Goal: Task Accomplishment & Management: Complete application form

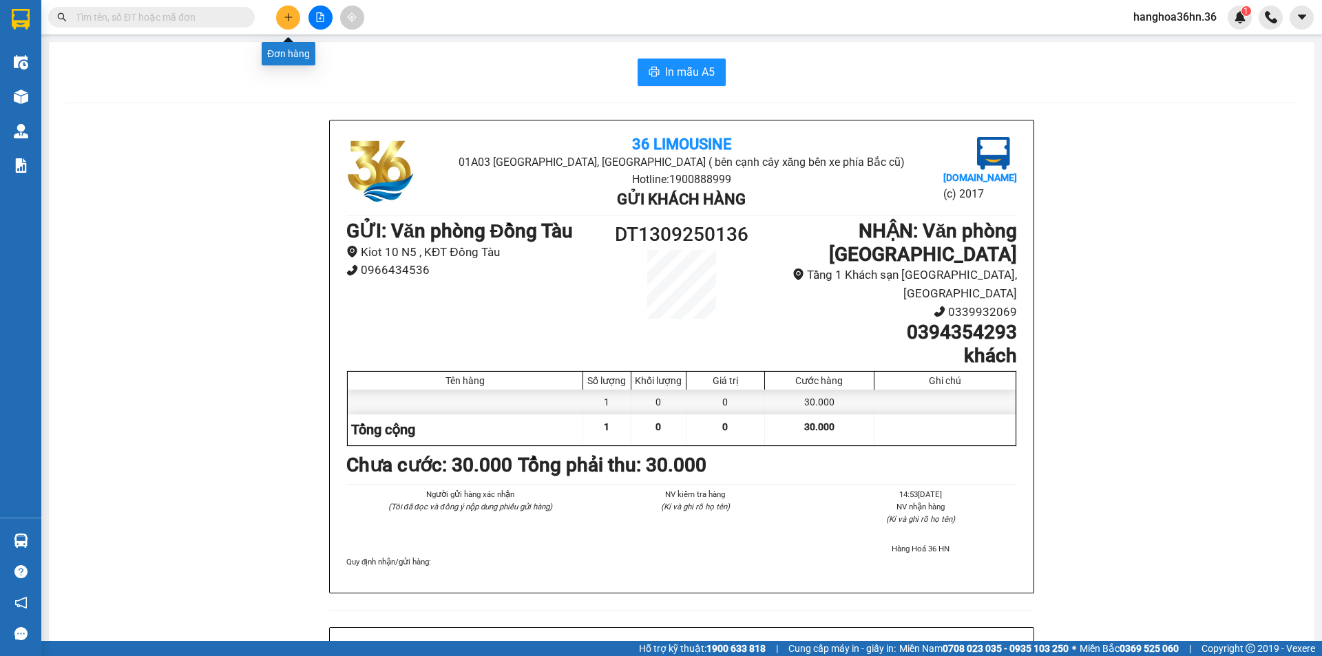
click at [286, 12] on icon "plus" at bounding box center [289, 17] width 10 height 10
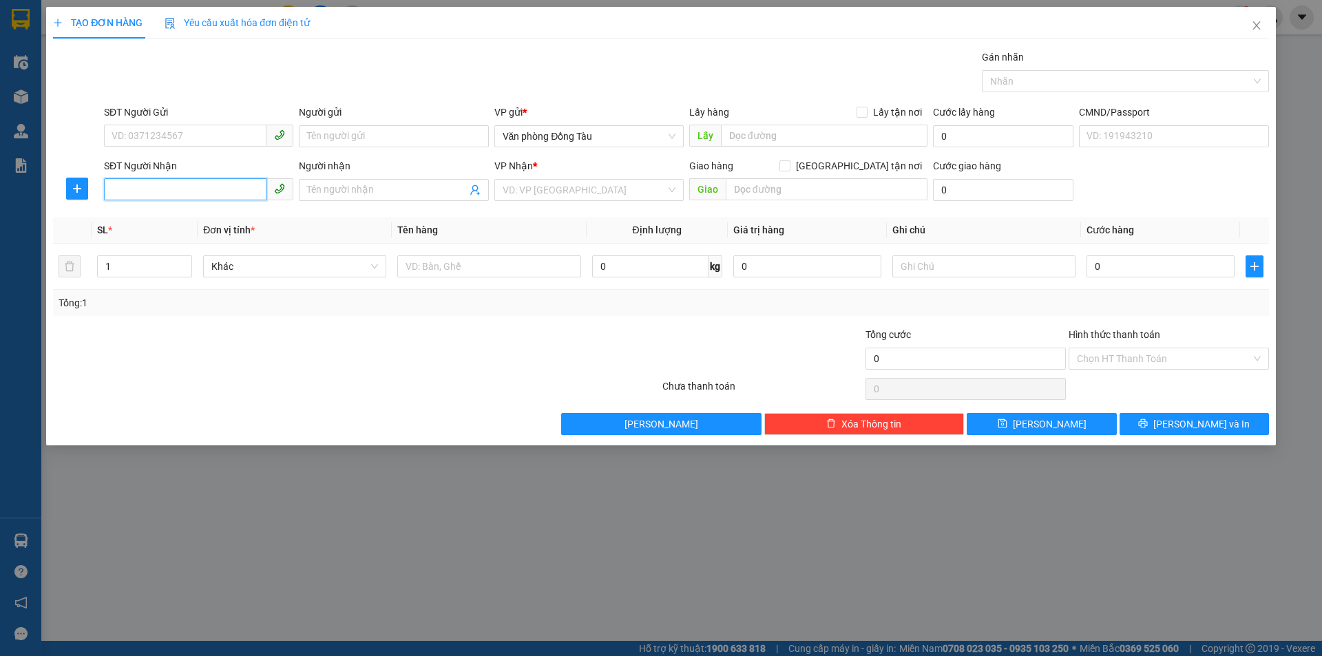
click at [174, 181] on input "SĐT Người Nhận" at bounding box center [185, 189] width 163 height 22
click at [232, 240] on div "0854673456 - cảnh hùng" at bounding box center [198, 239] width 173 height 15
type input "0854673456"
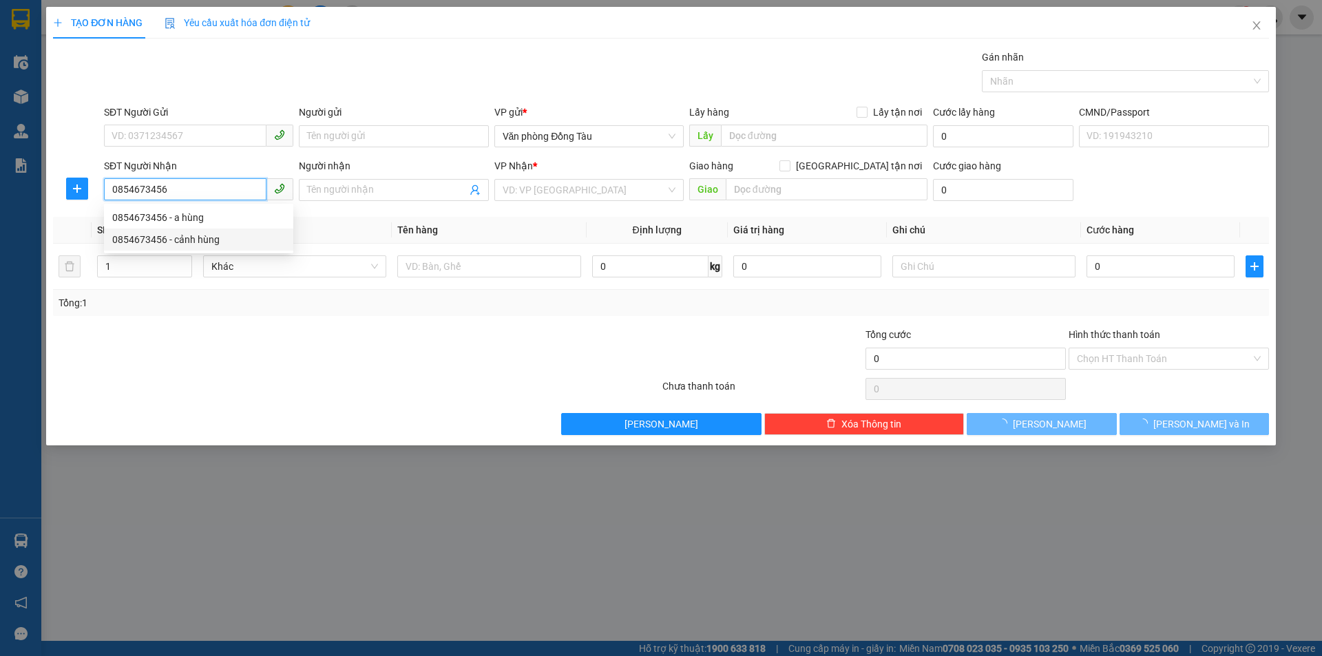
type input "cảnh hùng"
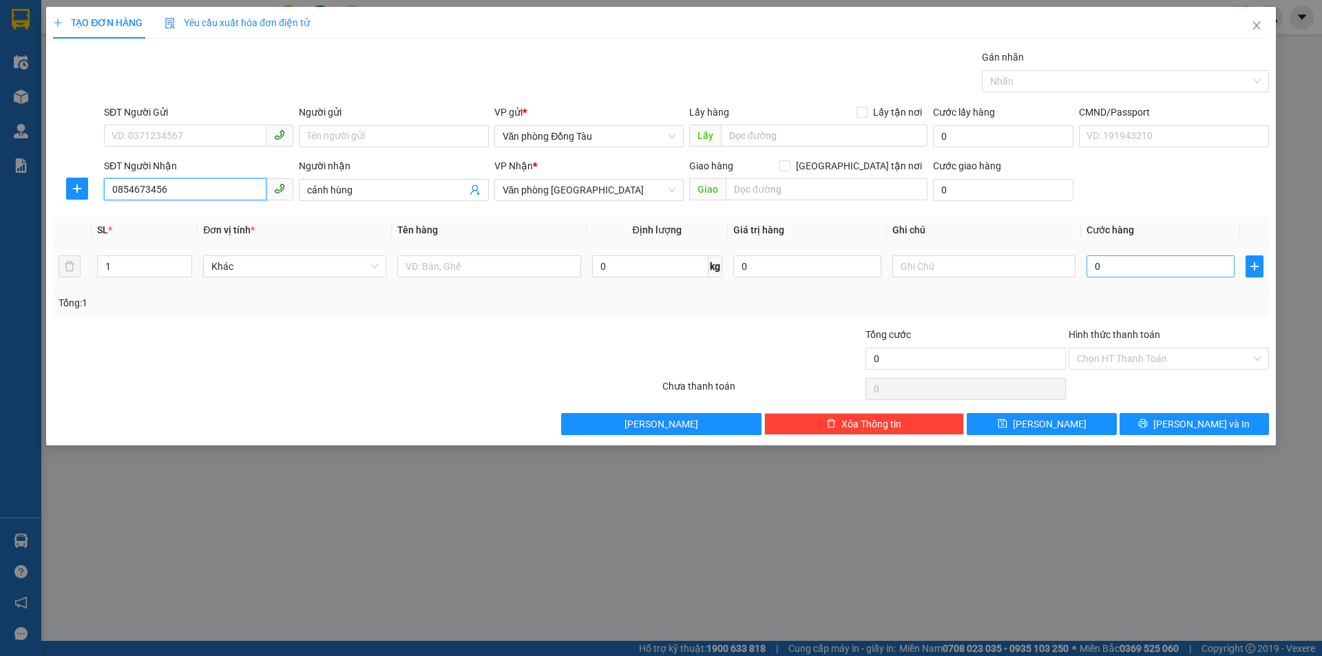
type input "0854673456"
click at [1108, 267] on input "0" at bounding box center [1161, 266] width 148 height 22
click at [1153, 266] on input "0" at bounding box center [1161, 266] width 148 height 22
click at [221, 196] on input "0854673456" at bounding box center [185, 189] width 163 height 22
click at [409, 194] on input "cảnh hùng" at bounding box center [386, 189] width 159 height 15
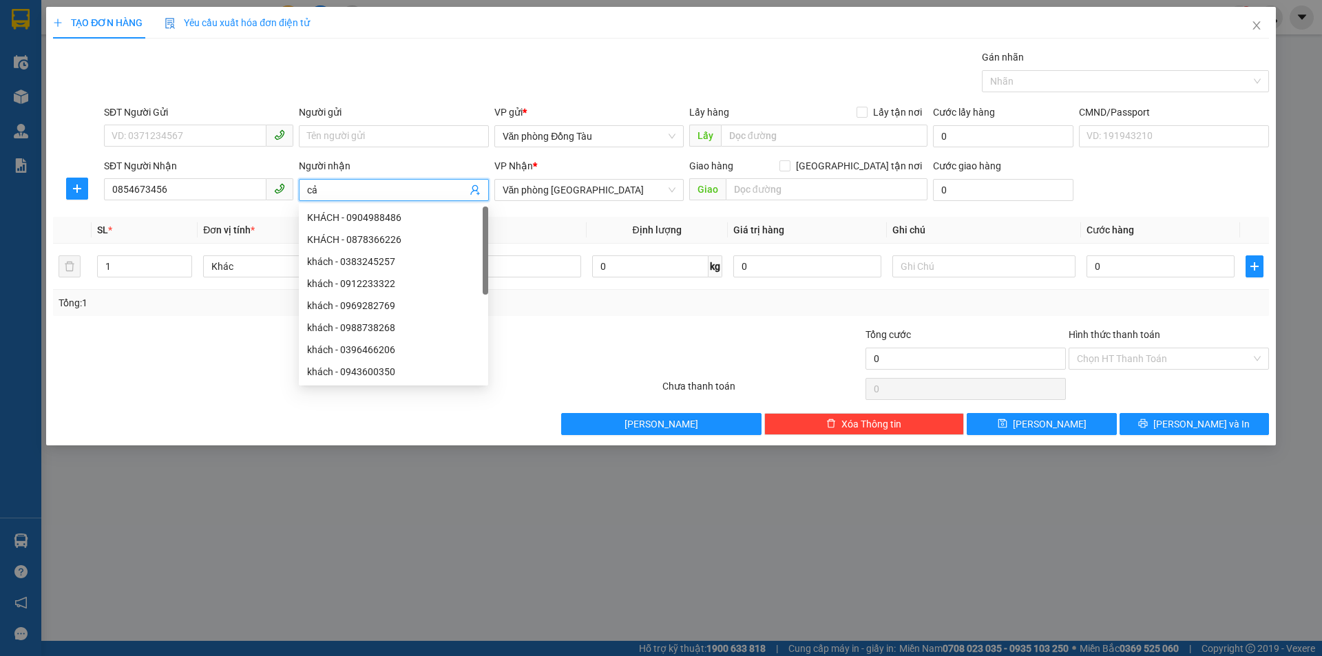
type input "c"
click at [471, 97] on div "Gán nhãn Nhãn" at bounding box center [686, 74] width 1171 height 48
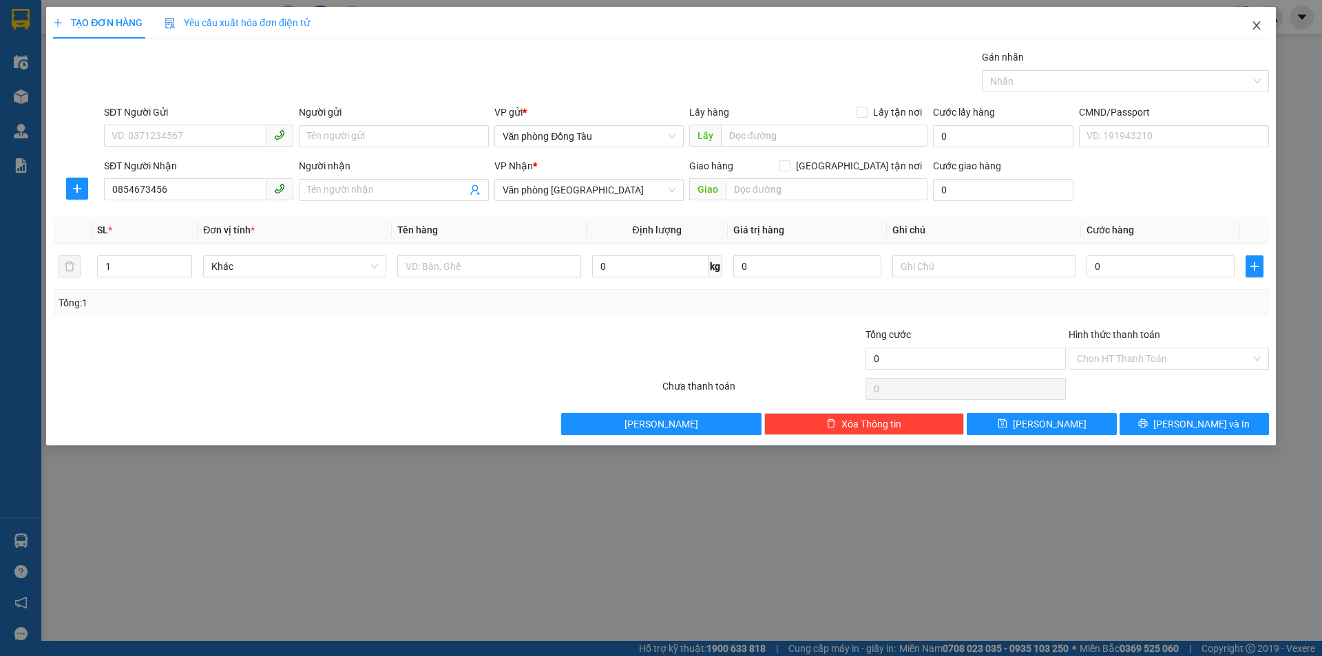
click at [1255, 28] on icon "close" at bounding box center [1257, 25] width 8 height 8
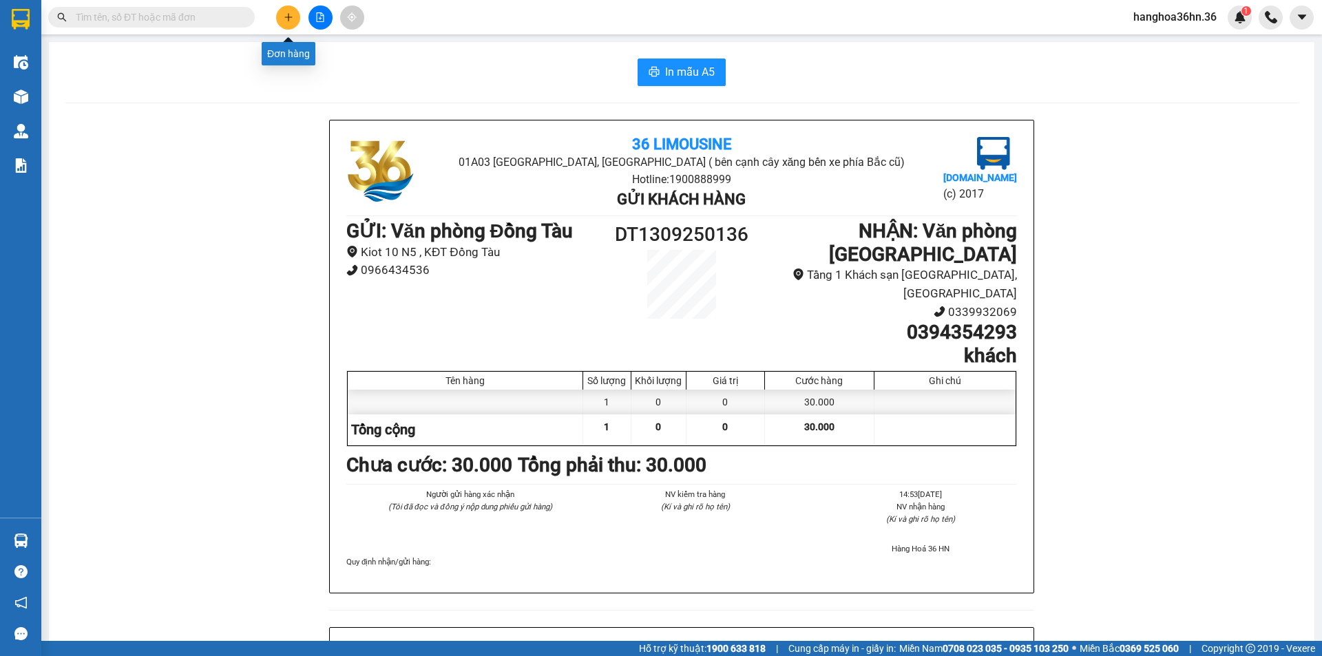
click at [291, 22] on button at bounding box center [288, 18] width 24 height 24
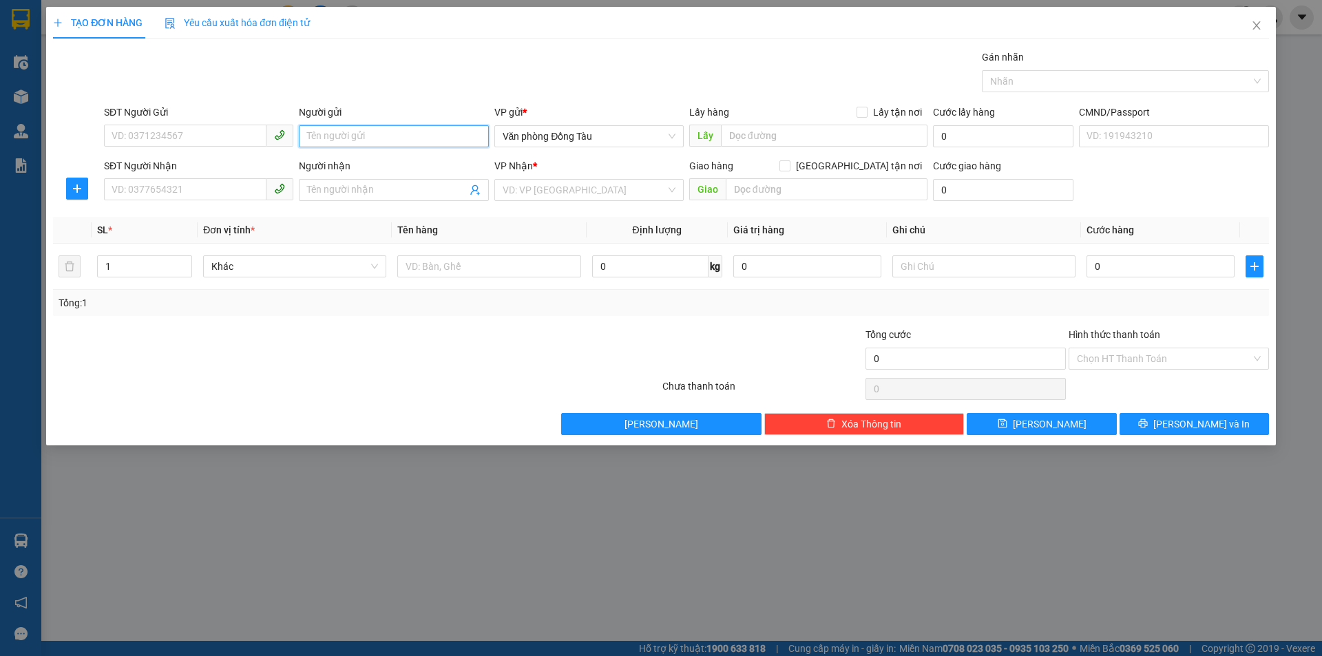
click at [365, 133] on input "Người gửi" at bounding box center [393, 136] width 189 height 22
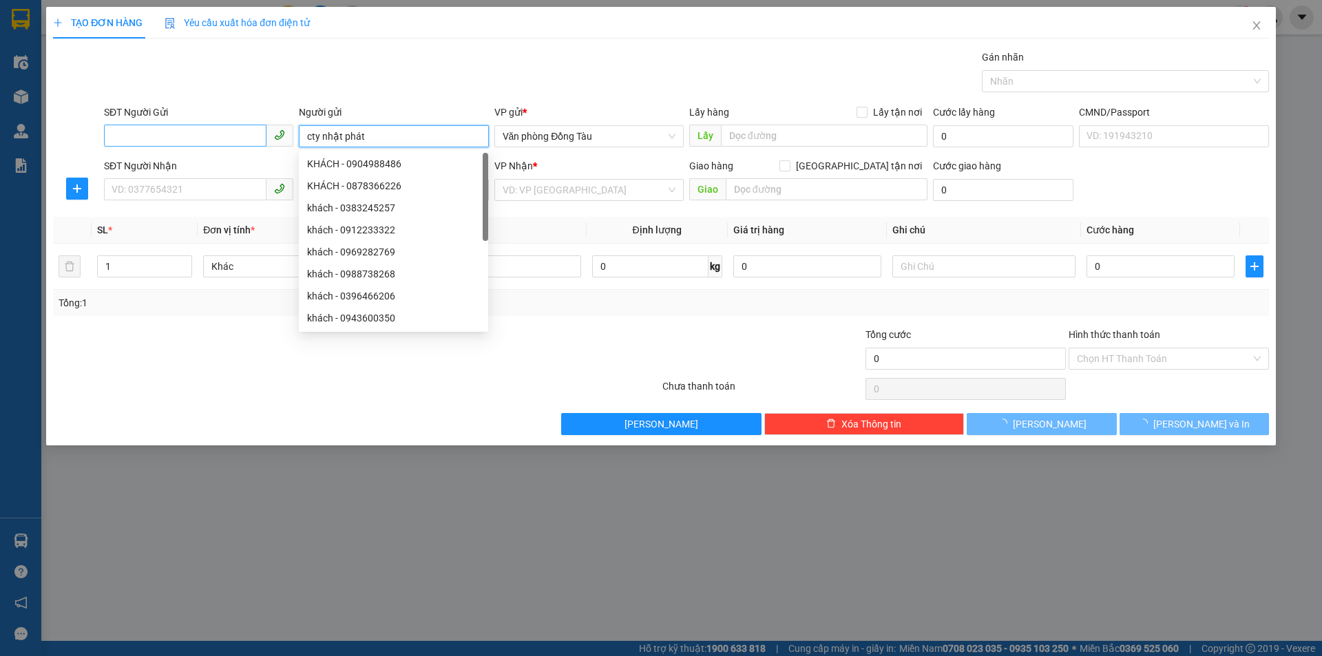
type input "cty nhật phát"
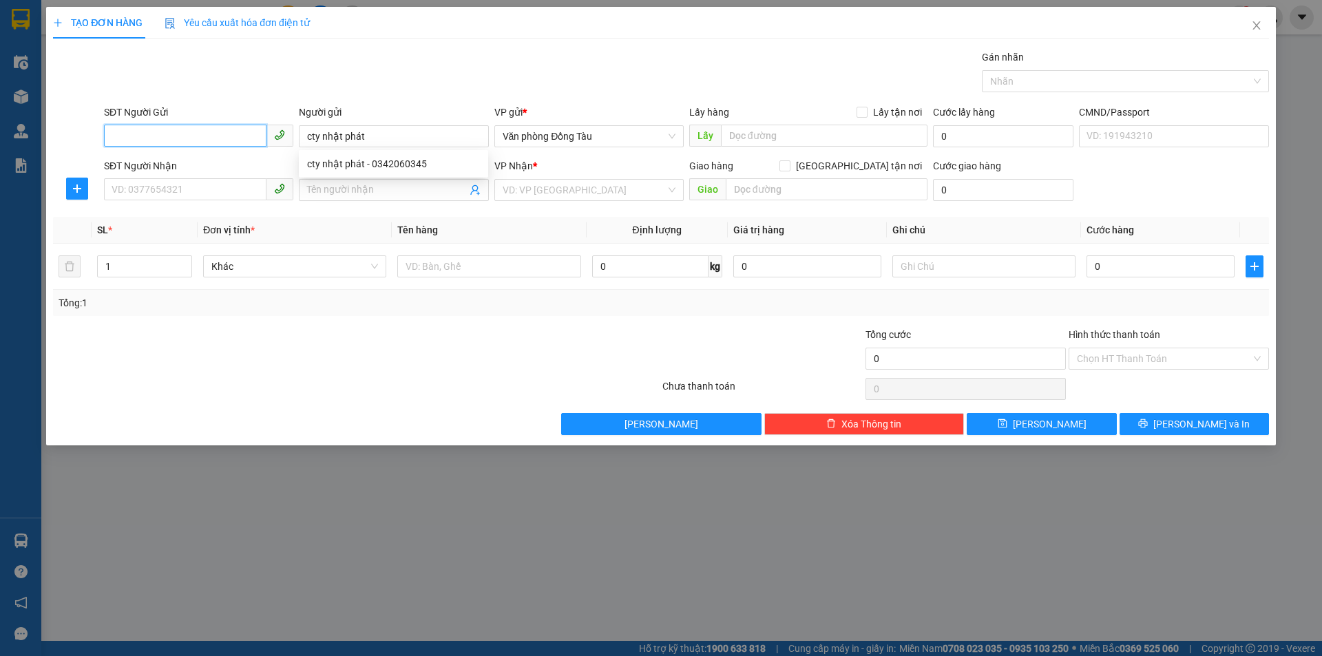
click at [200, 136] on input "SĐT Người Gửi" at bounding box center [185, 136] width 163 height 22
click at [206, 163] on div "0342060345 - cty nhật phát" at bounding box center [198, 163] width 173 height 15
type input "0342060345"
click at [202, 185] on input "SĐT Người Nhận" at bounding box center [185, 189] width 163 height 22
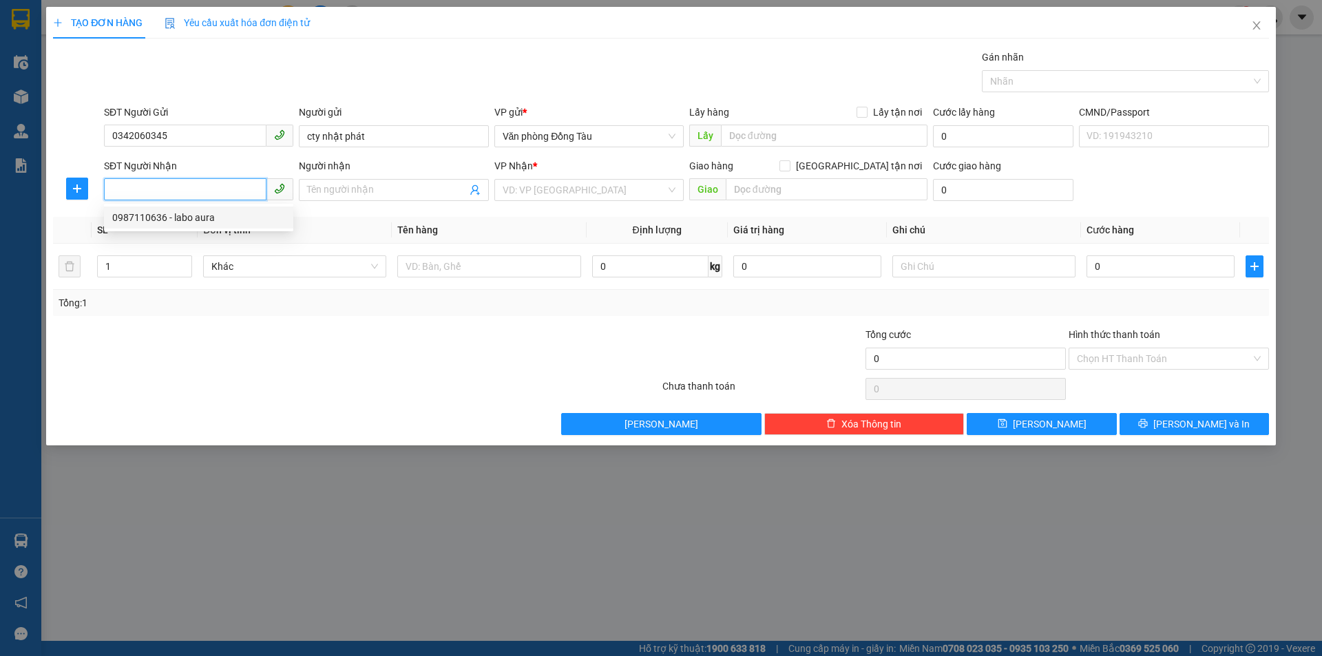
click at [223, 220] on div "0987110636 - labo aura" at bounding box center [198, 217] width 173 height 15
type input "0987110636"
type input "labo aura"
type input "0"
type input "0583367799"
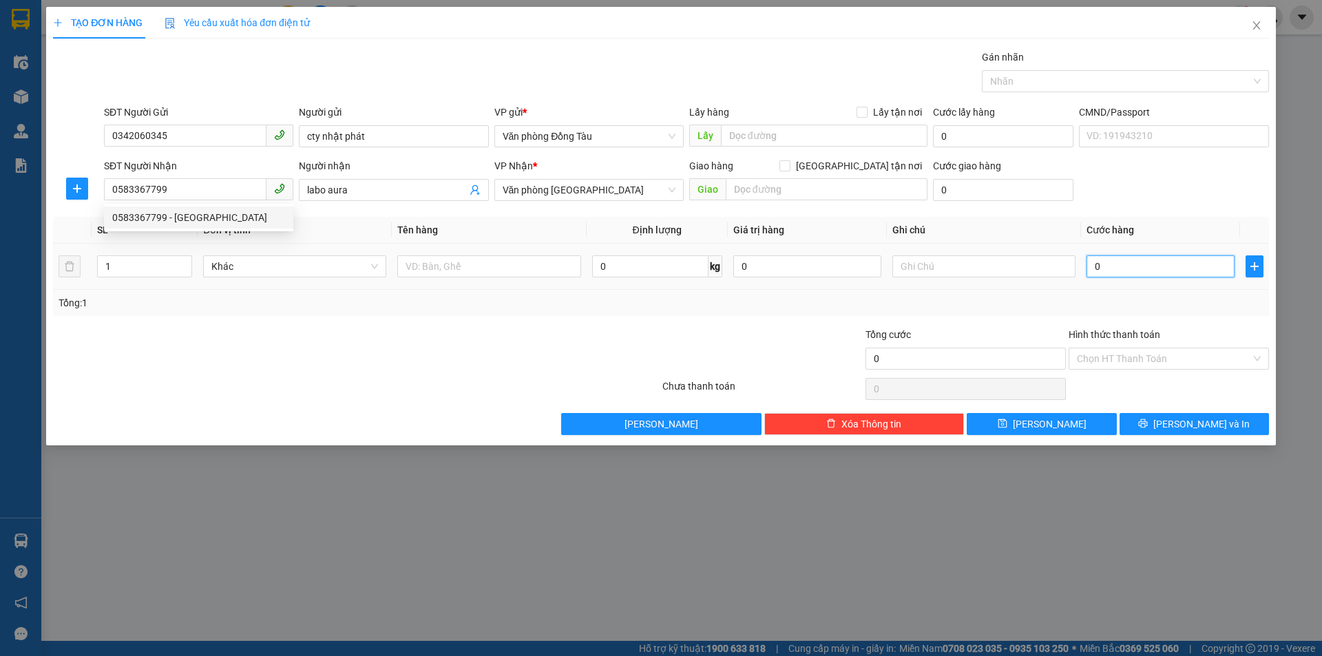
click at [1108, 269] on input "0" at bounding box center [1161, 266] width 148 height 22
type input "3"
type input "30"
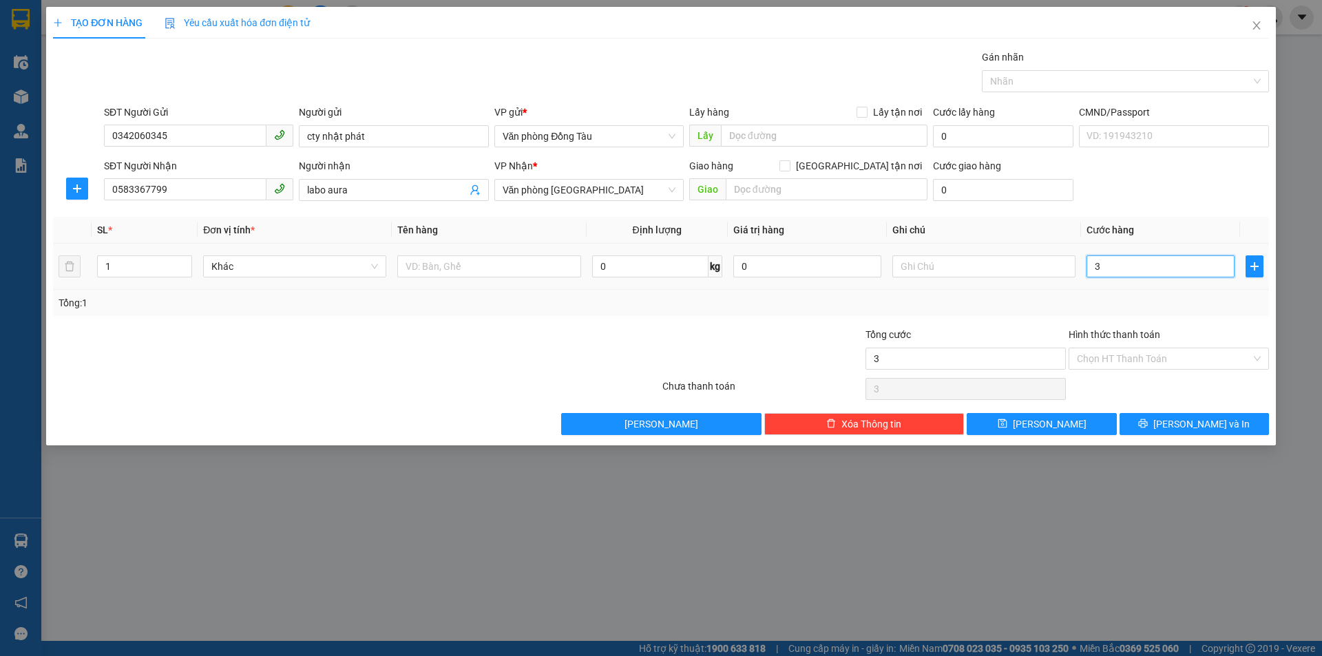
type input "30"
type input "300"
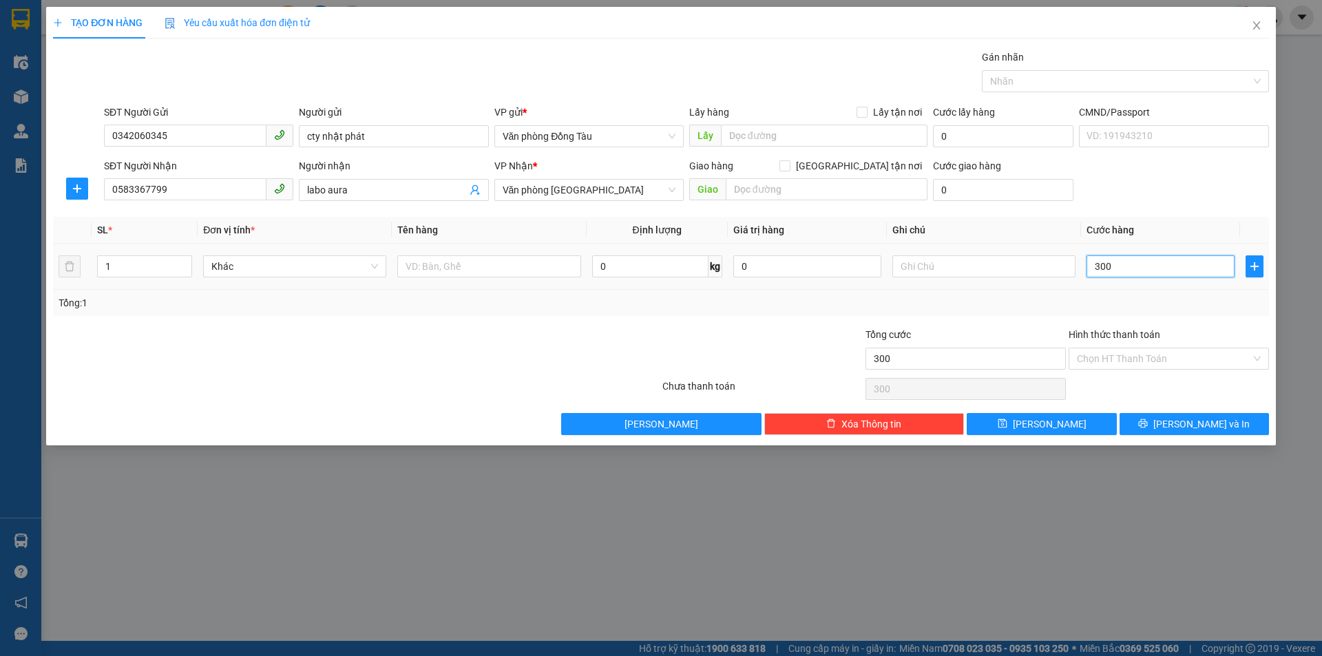
type input "3.000"
type input "30.000"
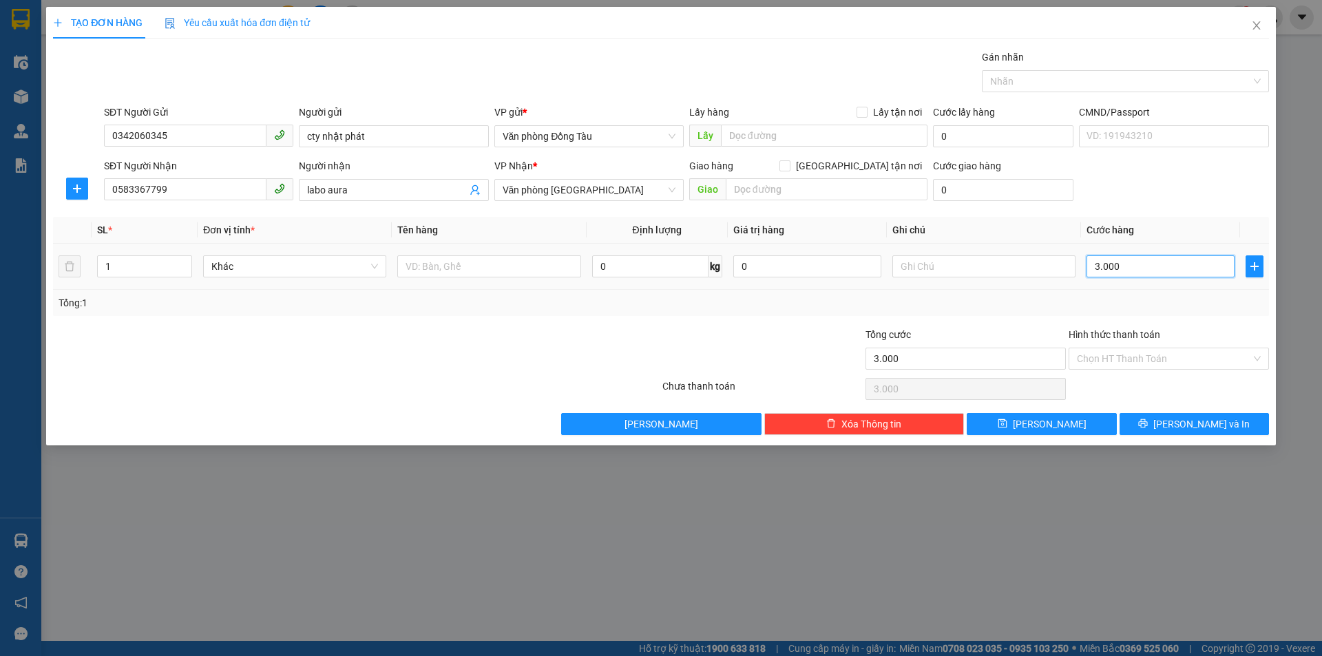
type input "30.000"
click at [1174, 359] on input "Hình thức thanh toán" at bounding box center [1164, 358] width 174 height 21
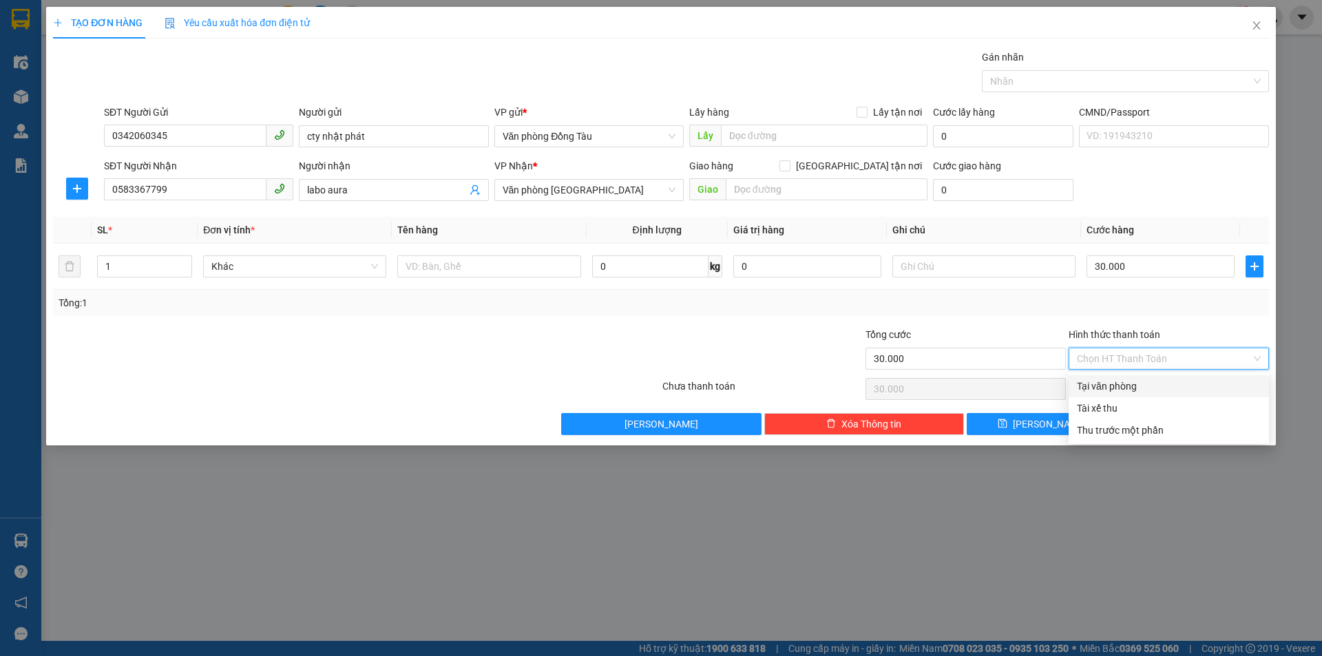
click at [1128, 384] on div "Tại văn phòng" at bounding box center [1169, 386] width 184 height 15
type input "0"
click at [1148, 426] on icon "printer" at bounding box center [1143, 423] width 9 height 9
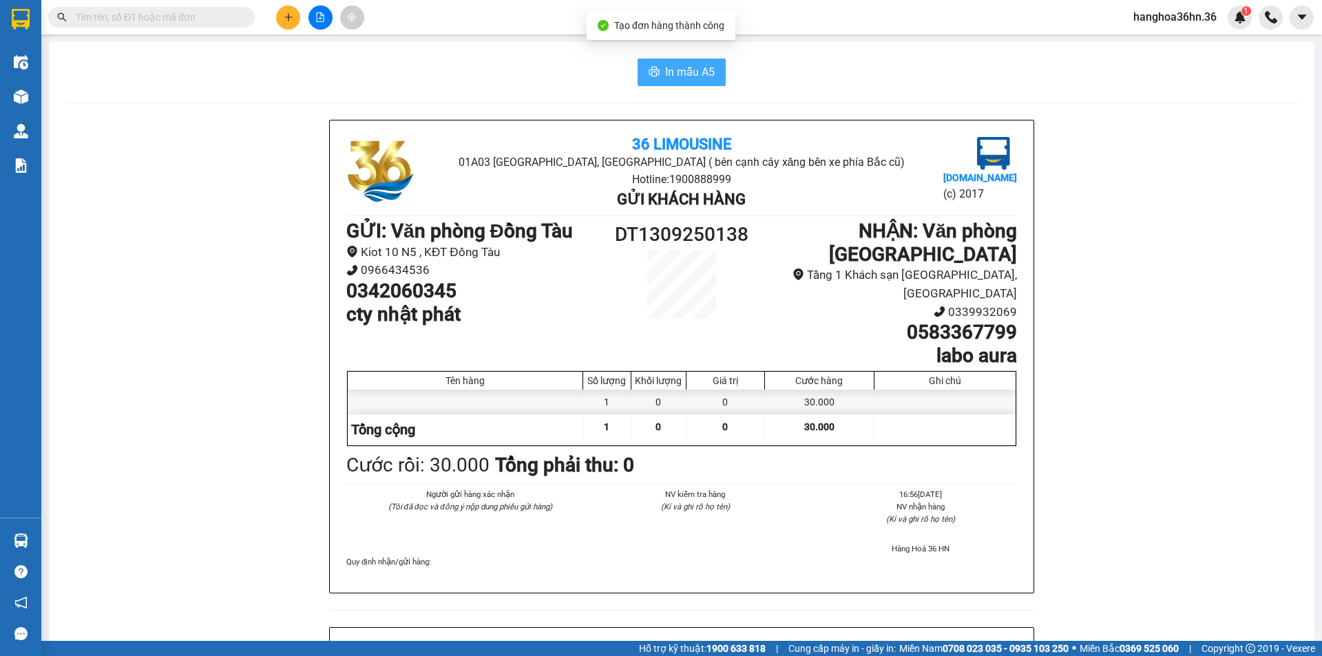
click at [671, 72] on span "In mẫu A5" at bounding box center [690, 71] width 50 height 17
